Goal: Use online tool/utility: Utilize a website feature to perform a specific function

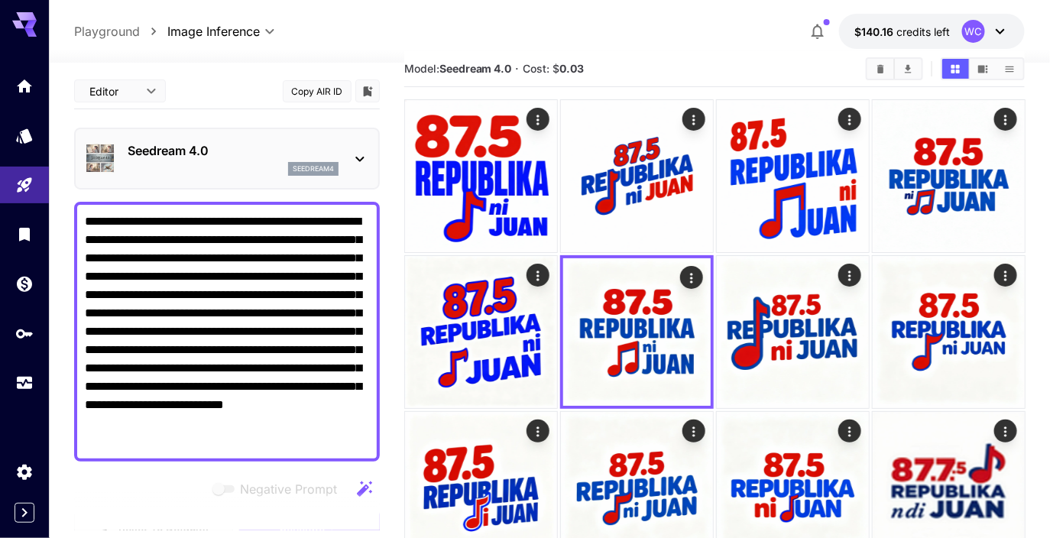
click at [203, 184] on div "Seedream 4.0 seedream4" at bounding box center [227, 159] width 306 height 62
click at [200, 174] on div "seedream4" at bounding box center [233, 169] width 211 height 14
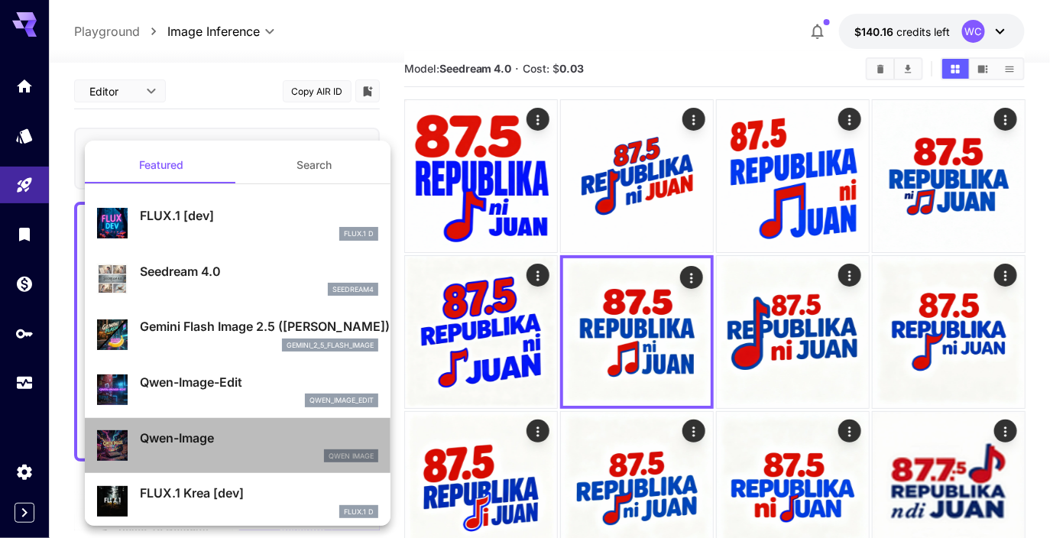
click at [200, 429] on p "Qwen-Image" at bounding box center [259, 438] width 238 height 18
type input "**********"
type input "****"
type input "*"
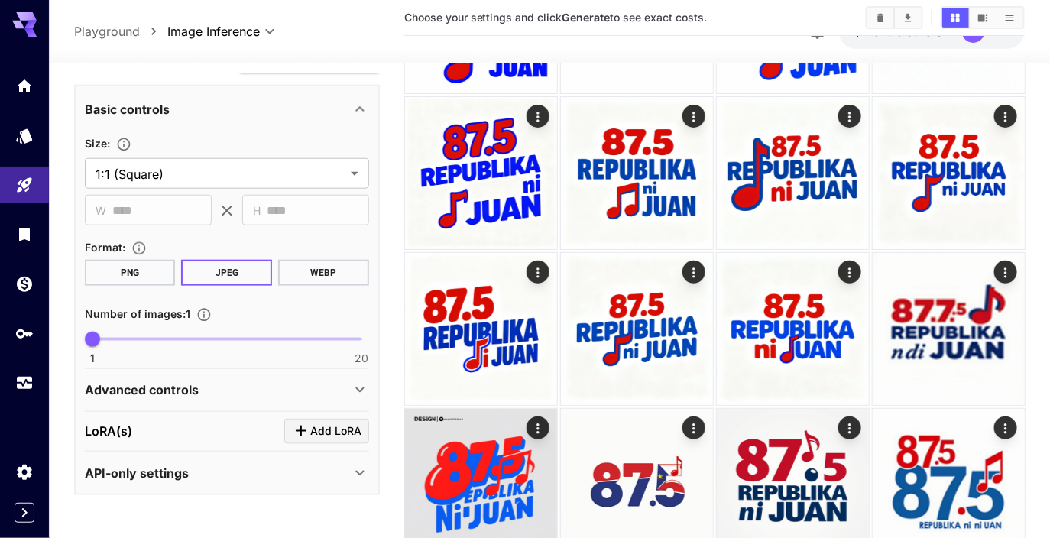
scroll to position [191, 0]
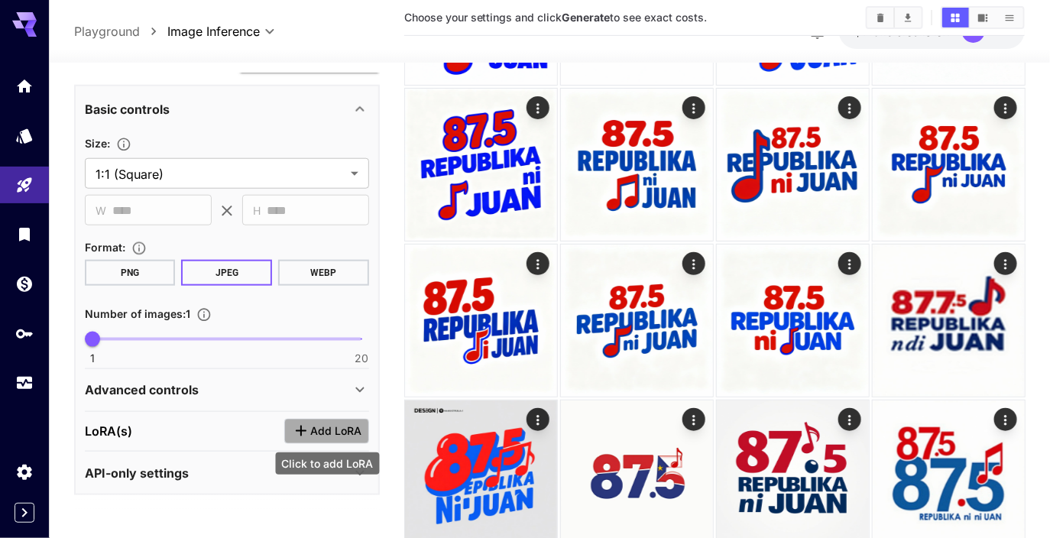
click at [325, 427] on span "Add LoRA" at bounding box center [335, 431] width 51 height 19
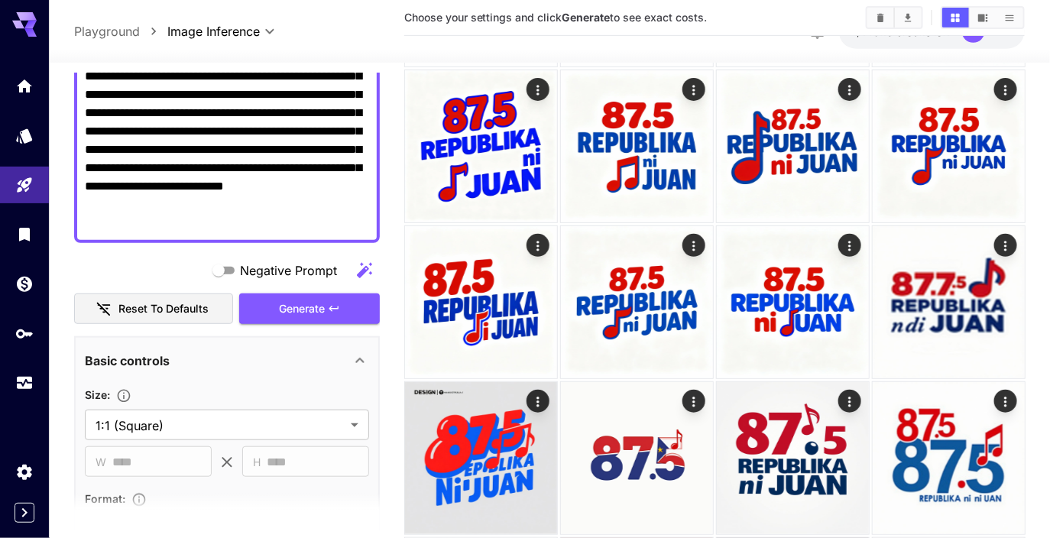
scroll to position [0, 0]
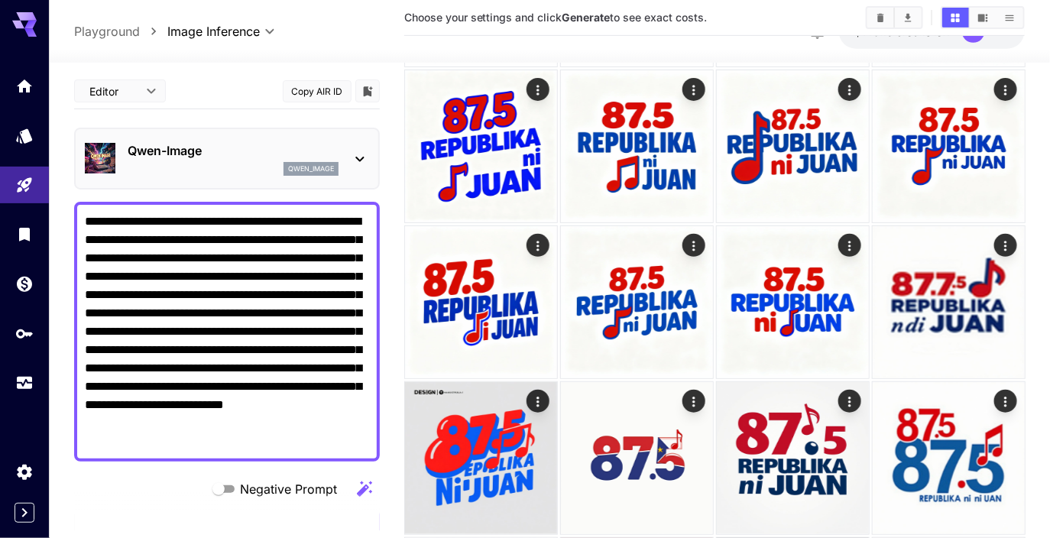
click at [255, 157] on p "Qwen-Image" at bounding box center [233, 150] width 211 height 18
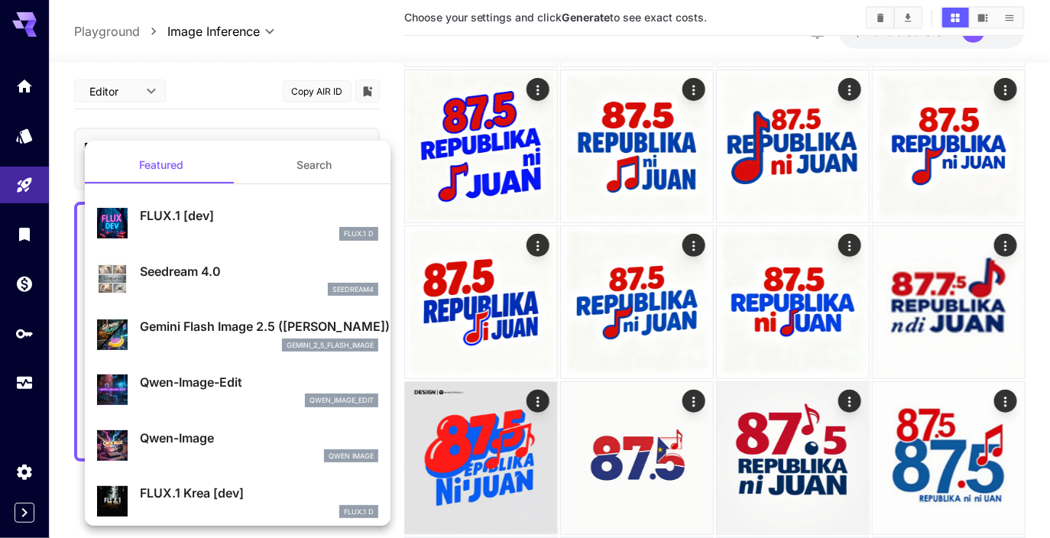
click at [202, 338] on div "gemini_2_5_flash_image" at bounding box center [259, 345] width 238 height 14
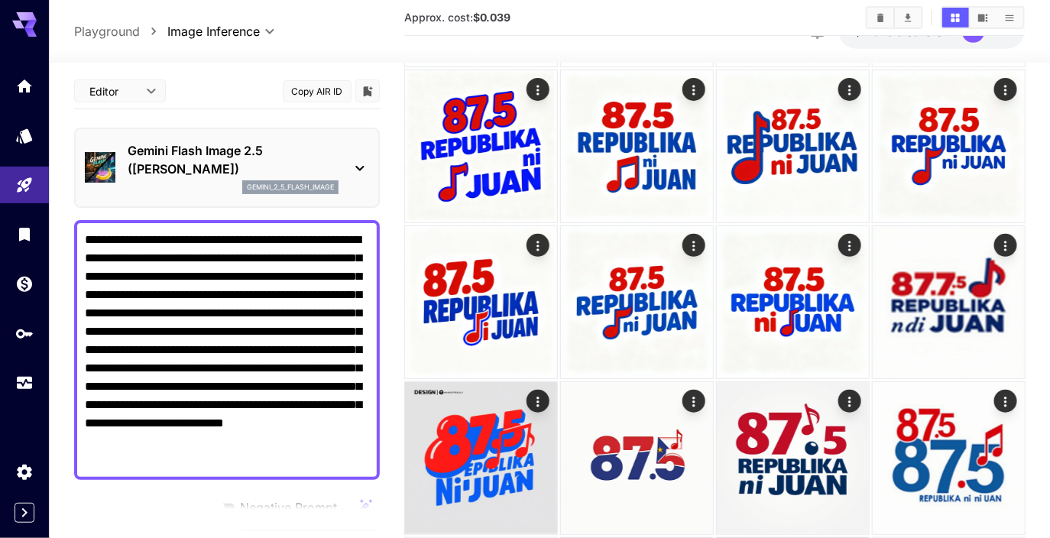
click at [224, 264] on textarea "**********" at bounding box center [227, 350] width 285 height 238
paste textarea
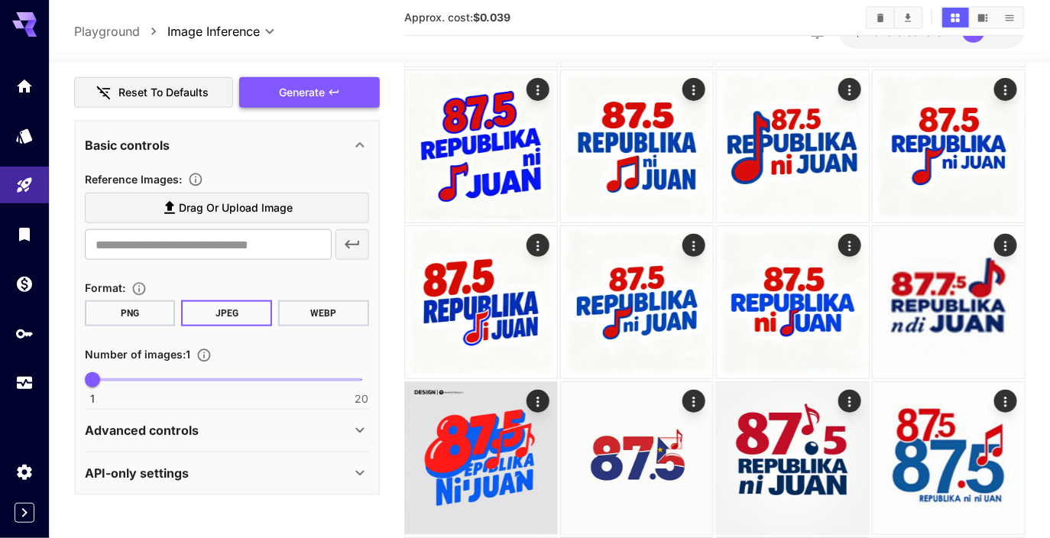
scroll to position [392, 0]
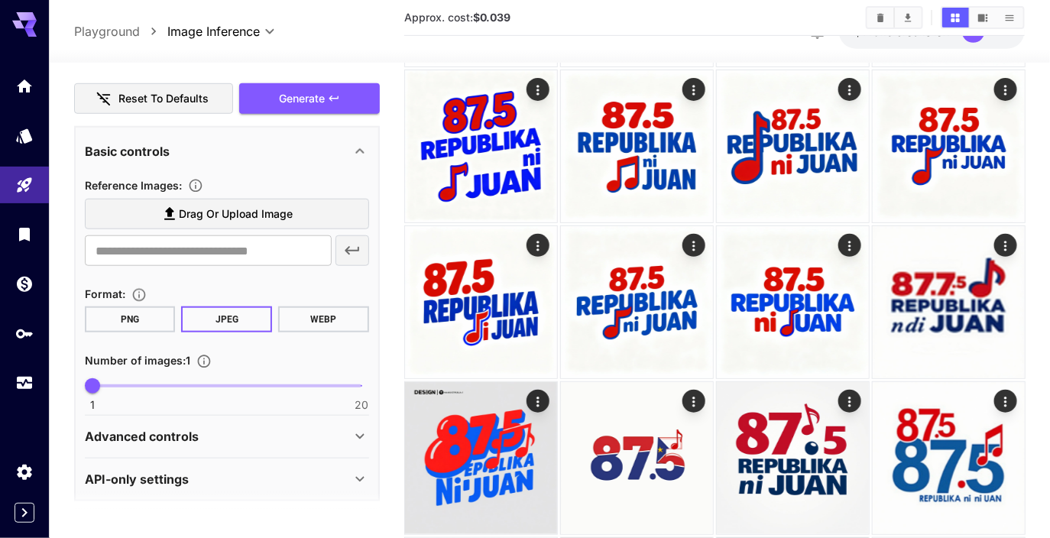
type textarea "**********"
click at [182, 386] on span "1 20 1" at bounding box center [226, 385] width 269 height 23
type input "*"
drag, startPoint x: 182, startPoint y: 386, endPoint x: 143, endPoint y: 386, distance: 39.0
click at [143, 386] on span "5" at bounding box center [148, 385] width 15 height 15
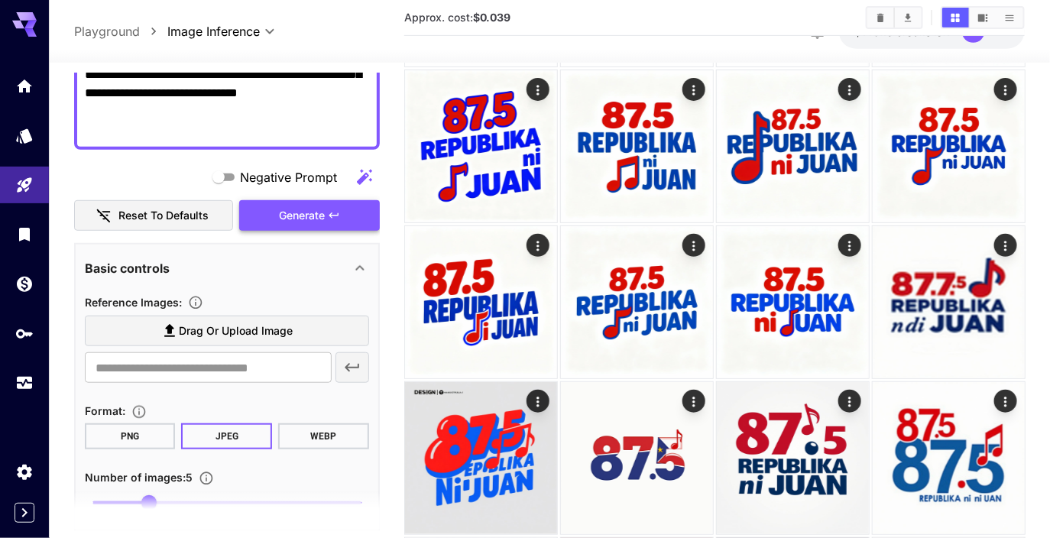
click at [304, 211] on span "Generate" at bounding box center [302, 215] width 46 height 19
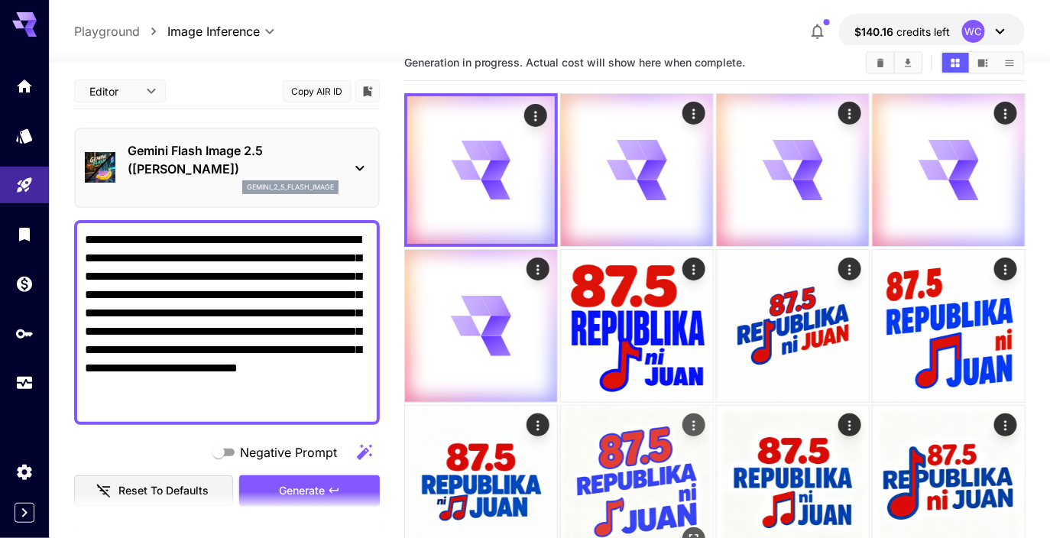
scroll to position [27, 0]
